Goal: Task Accomplishment & Management: Manage account settings

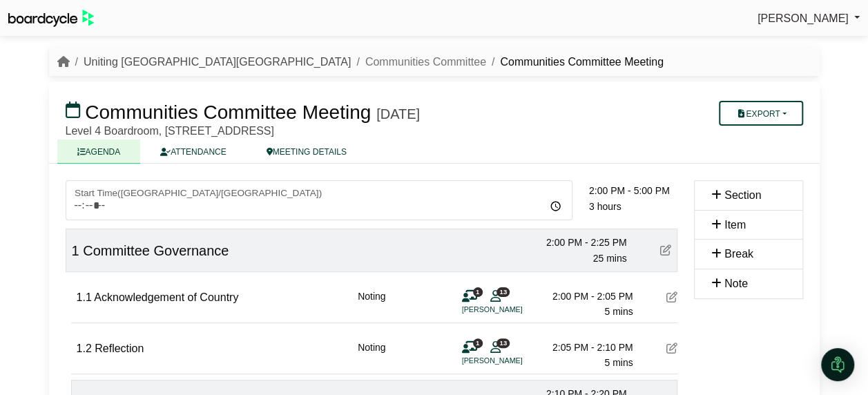
click at [158, 61] on link "Uniting [GEOGRAPHIC_DATA][GEOGRAPHIC_DATA]" at bounding box center [217, 62] width 267 height 12
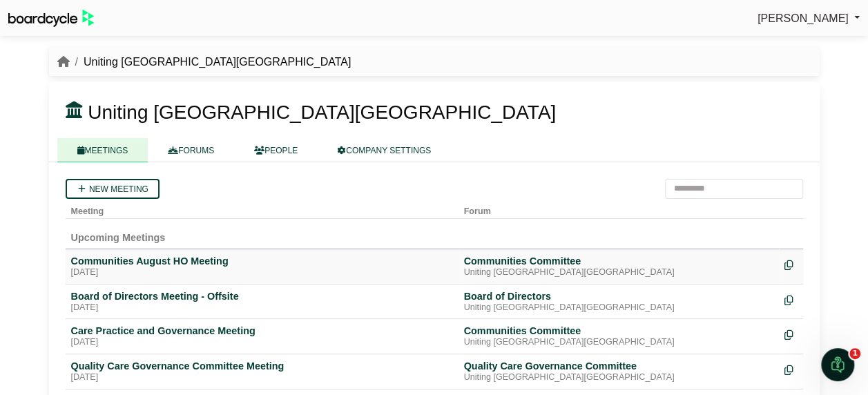
click at [153, 251] on td "Communities August HO Meeting Wednesday, 27 August 2025" at bounding box center [262, 266] width 393 height 35
click at [154, 260] on div "Communities August HO Meeting" at bounding box center [262, 261] width 382 height 12
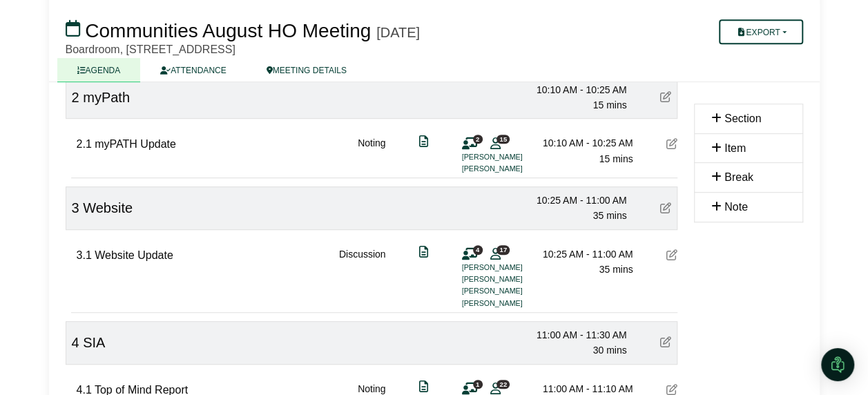
scroll to position [313, 0]
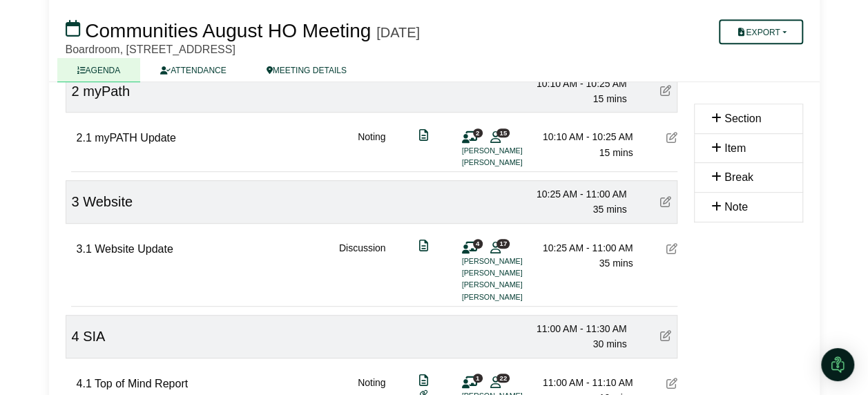
click at [664, 201] on icon at bounding box center [665, 201] width 11 height 11
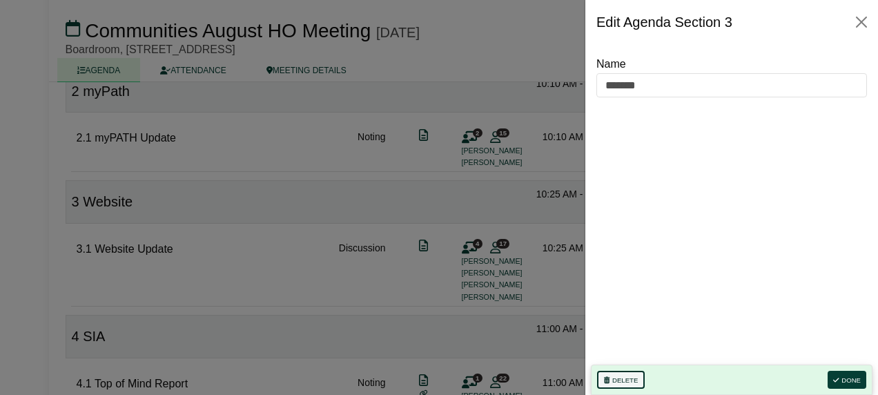
click at [615, 377] on button "Delete" at bounding box center [621, 380] width 48 height 18
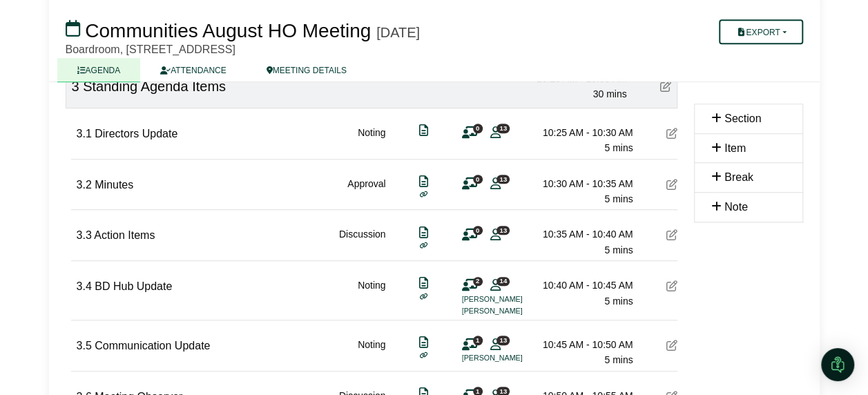
scroll to position [424, 0]
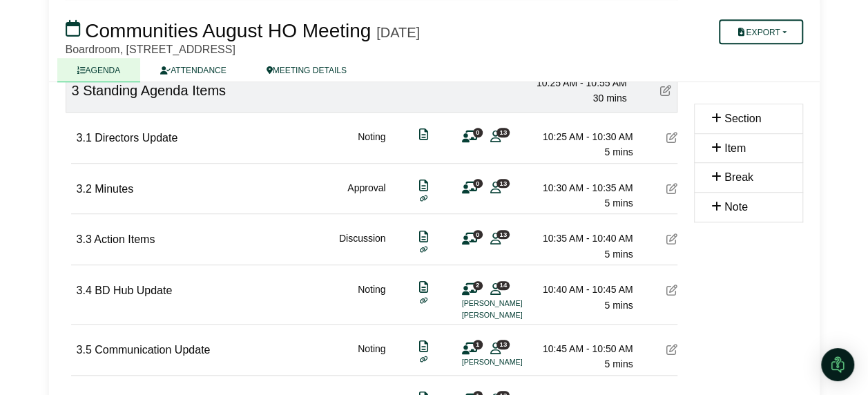
click at [673, 136] on icon at bounding box center [671, 137] width 11 height 11
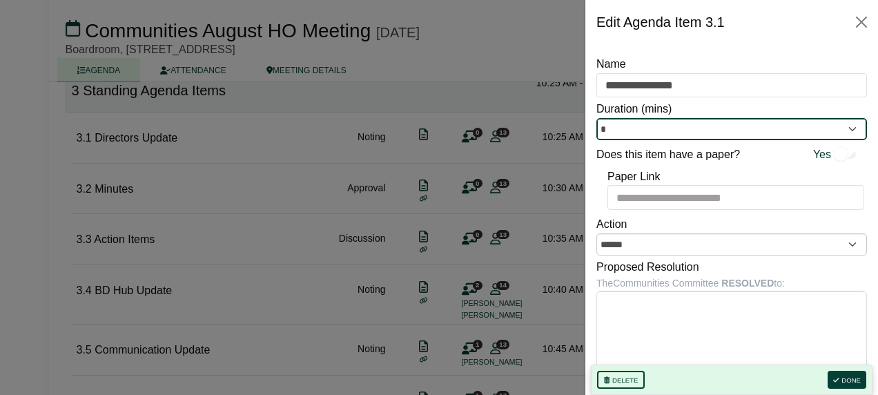
click at [673, 136] on input "*" at bounding box center [732, 129] width 271 height 22
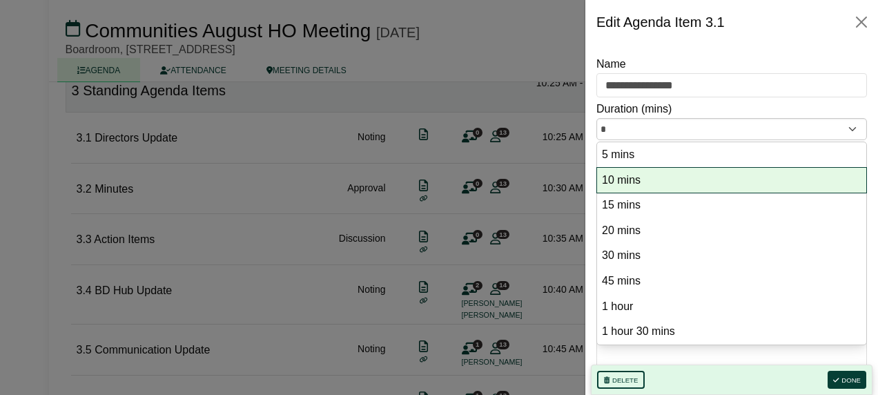
click at [664, 184] on option "10 mins" at bounding box center [732, 180] width 262 height 19
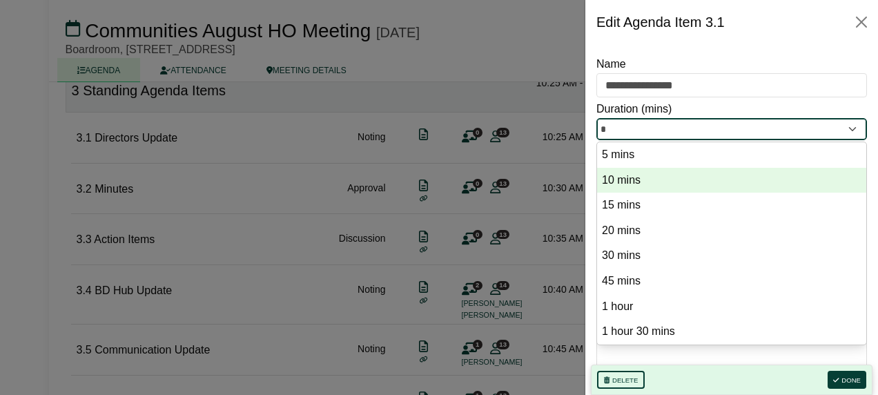
type input "**"
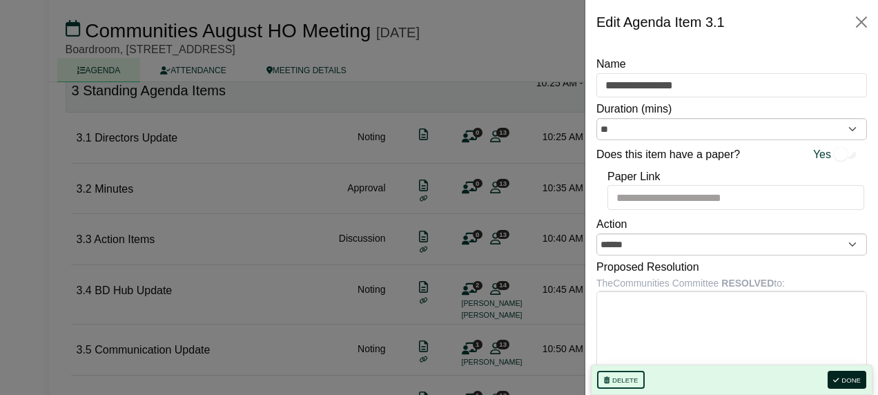
click at [855, 373] on button "Done" at bounding box center [847, 380] width 39 height 18
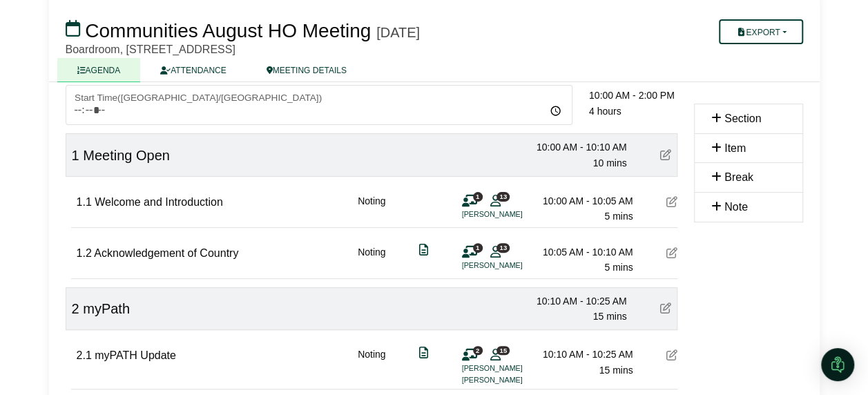
scroll to position [86, 0]
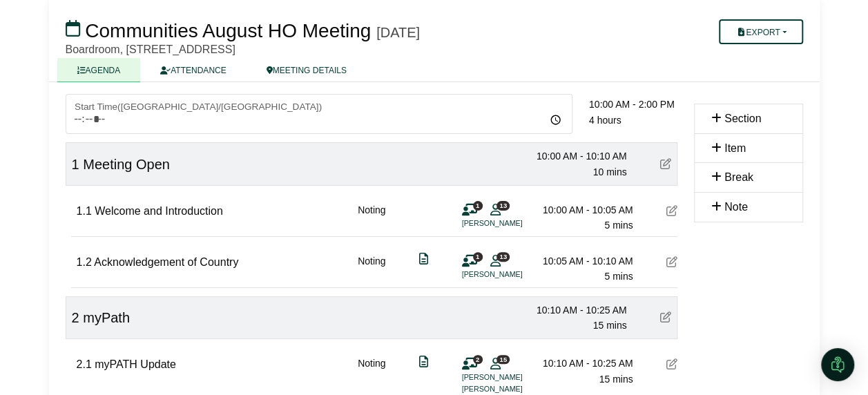
click at [786, 35] on button "Export" at bounding box center [761, 31] width 84 height 25
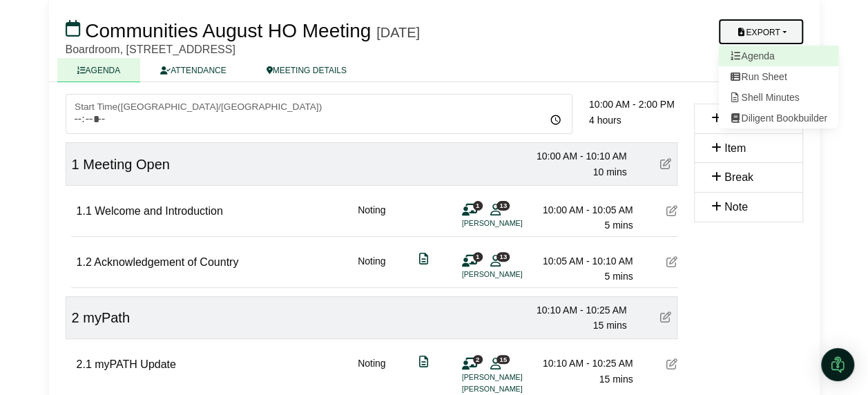
click at [776, 58] on link "Agenda" at bounding box center [778, 56] width 120 height 21
